Goal: Task Accomplishment & Management: Use online tool/utility

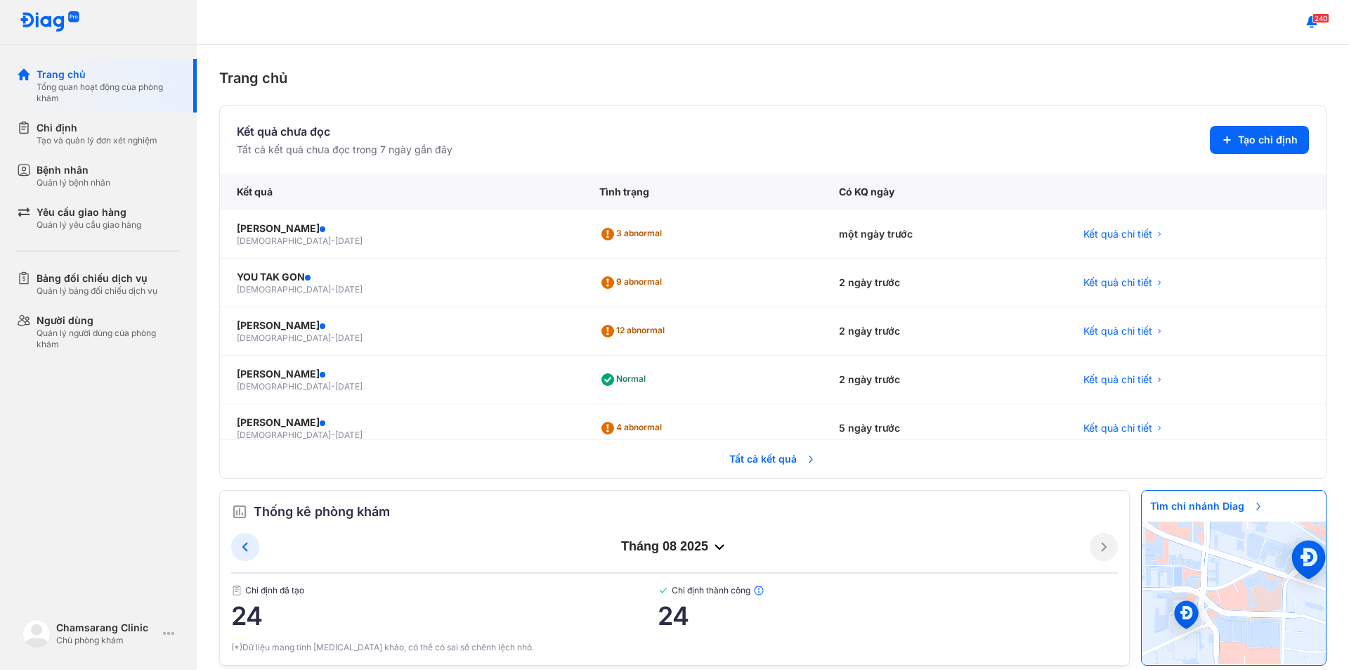
click at [261, 189] on div "Kết quả" at bounding box center [401, 192] width 363 height 37
click at [82, 84] on div "Tổng quan hoạt động của phòng khám" at bounding box center [108, 93] width 143 height 22
click at [100, 141] on div "Tạo và quản lý đơn xét nghiệm" at bounding box center [97, 140] width 121 height 11
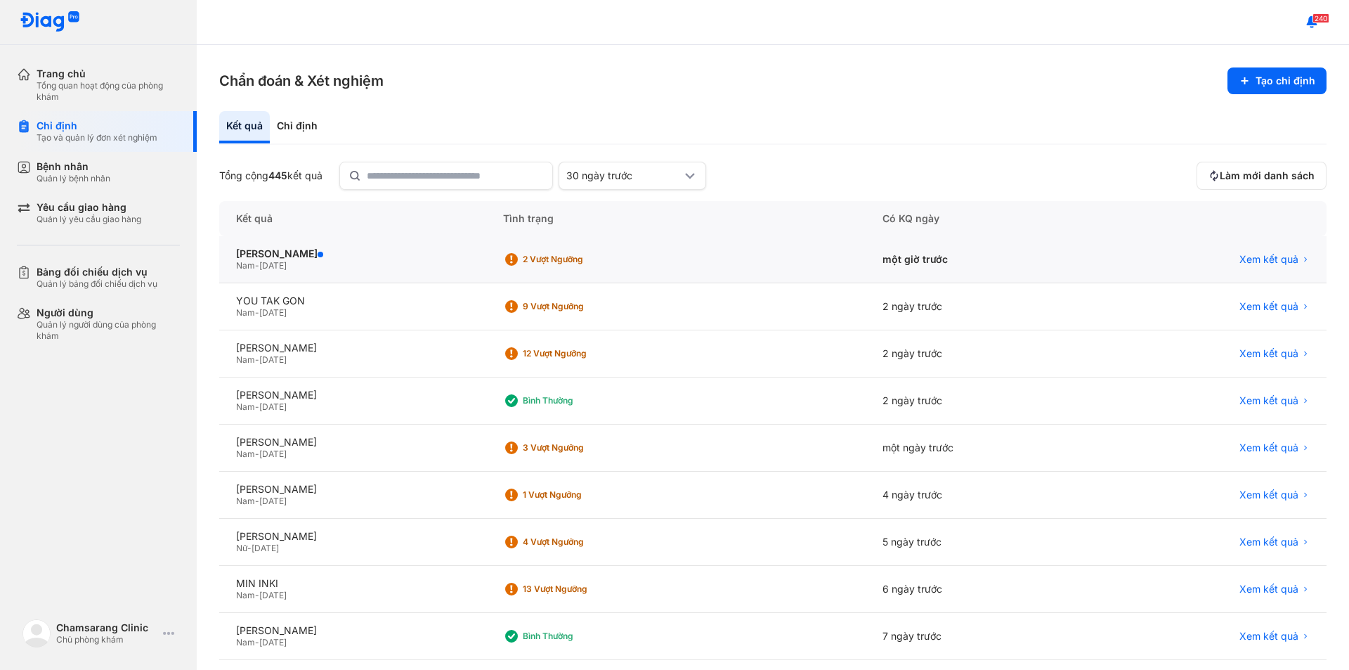
click at [387, 260] on div "Nam - [DATE]" at bounding box center [352, 265] width 233 height 11
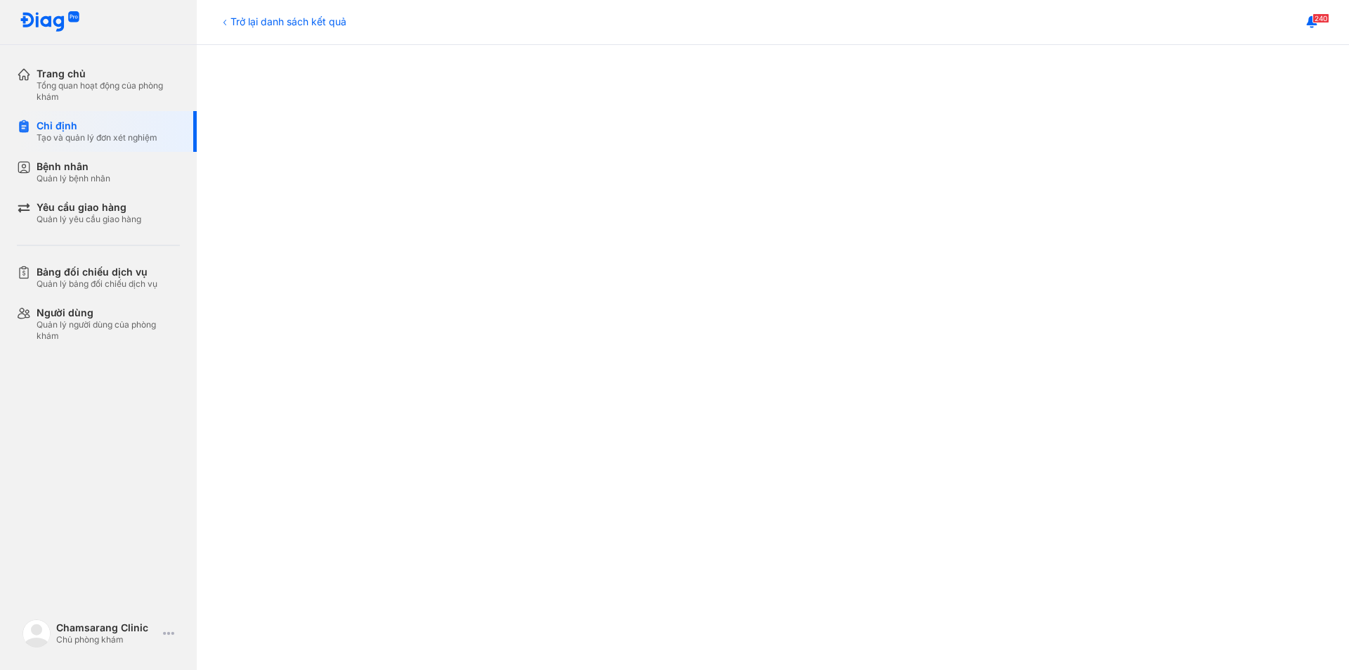
scroll to position [684, 0]
